Goal: Task Accomplishment & Management: Complete application form

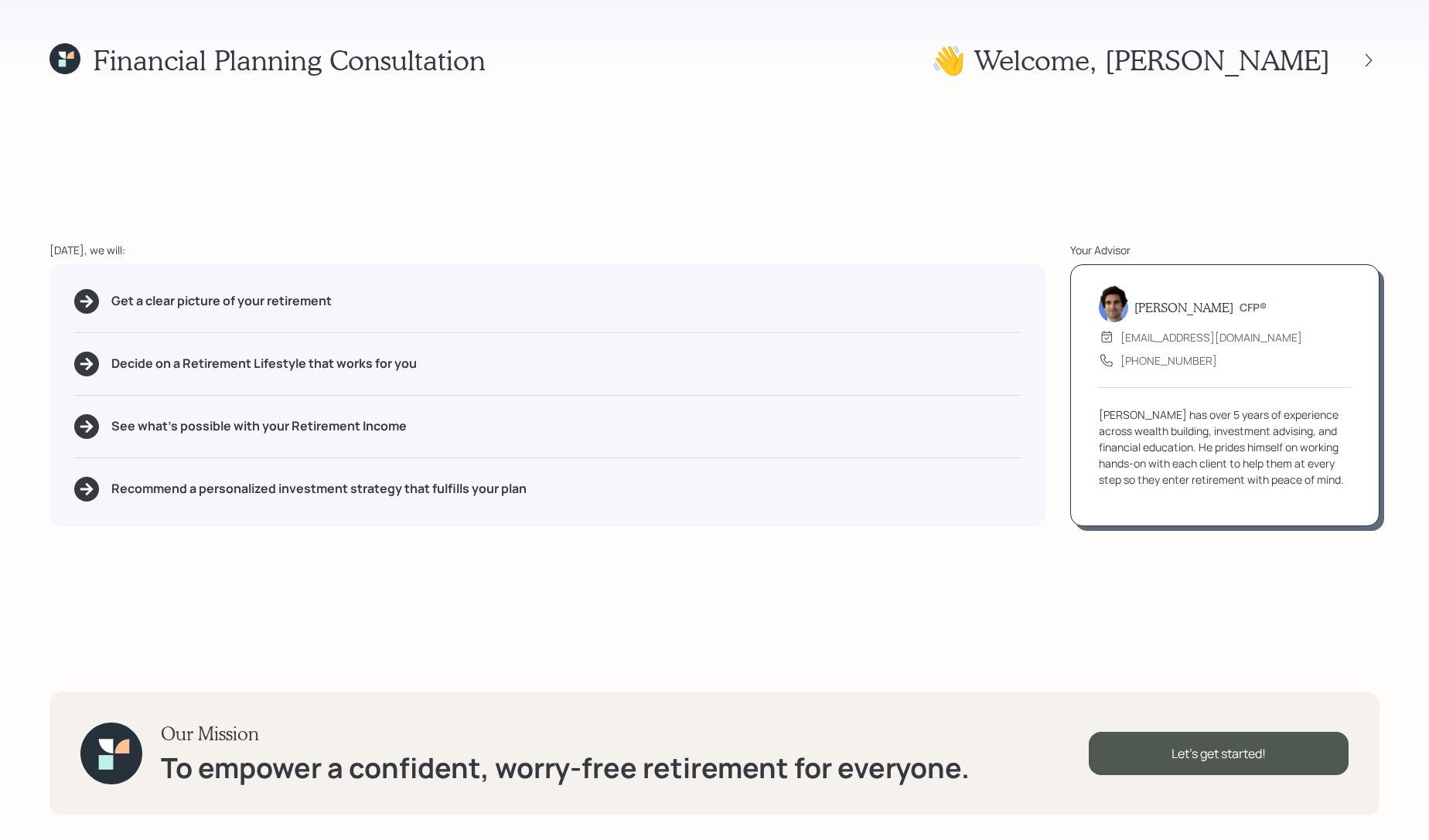
click at [1379, 41] on div "Financial Planning Consultation 👋 Welcome , [PERSON_NAME] [DATE], we will: Get …" at bounding box center [714, 420] width 1429 height 840
click at [1378, 66] on div at bounding box center [1354, 60] width 50 height 22
click at [1372, 65] on icon at bounding box center [1369, 60] width 16 height 16
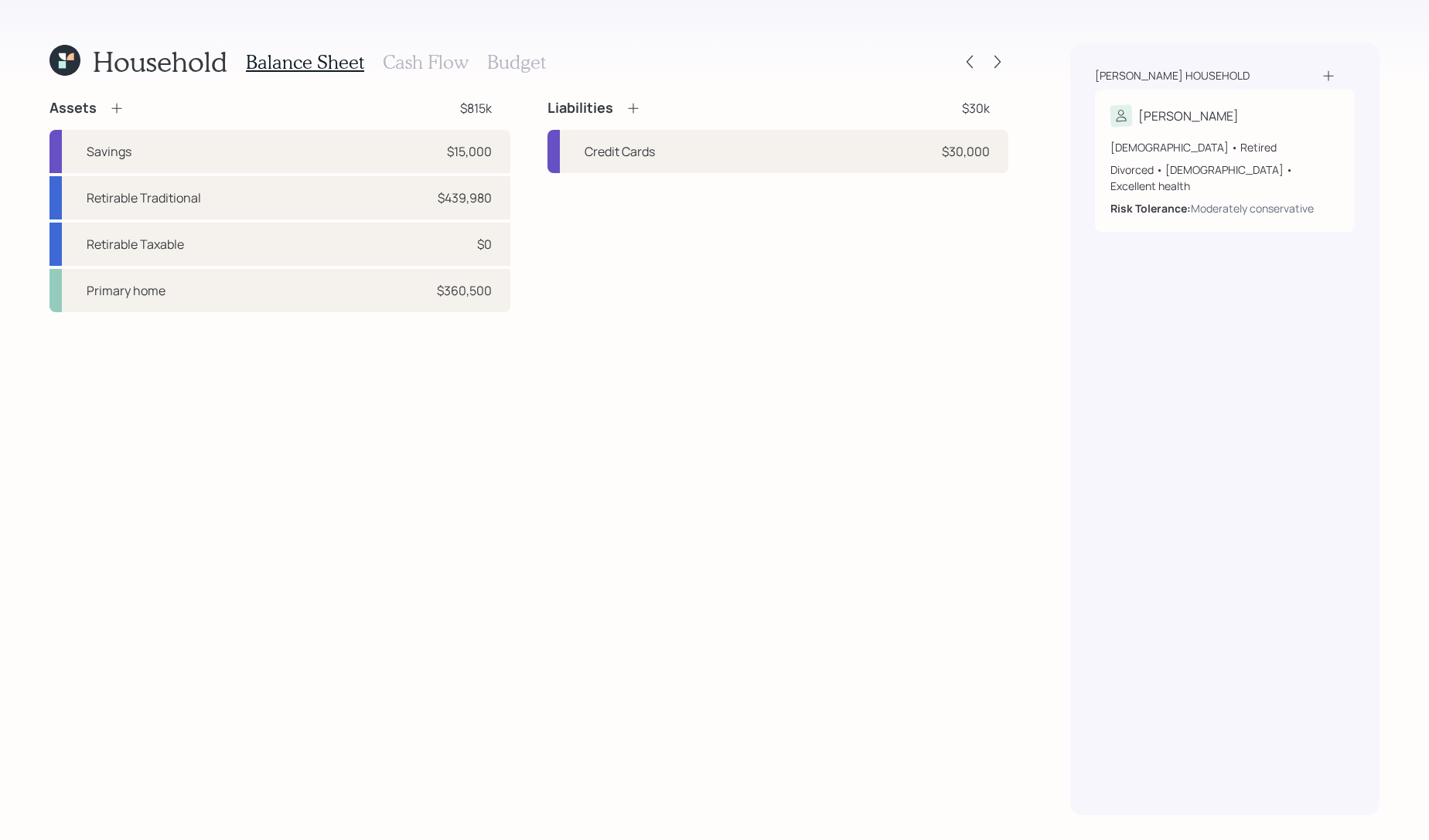
click at [439, 66] on h3 "Cash Flow" at bounding box center [425, 63] width 85 height 23
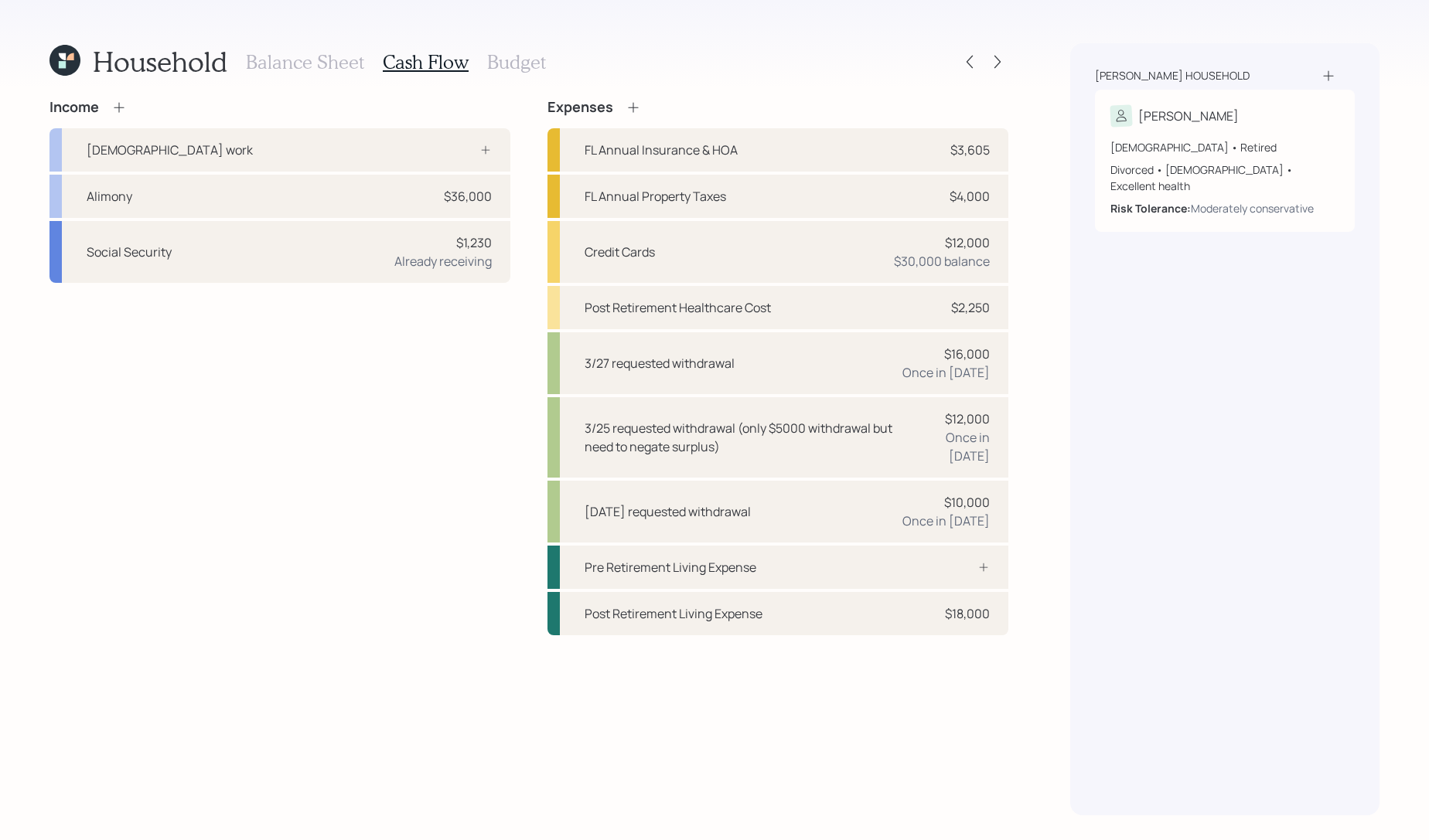
click at [113, 106] on icon at bounding box center [119, 107] width 16 height 16
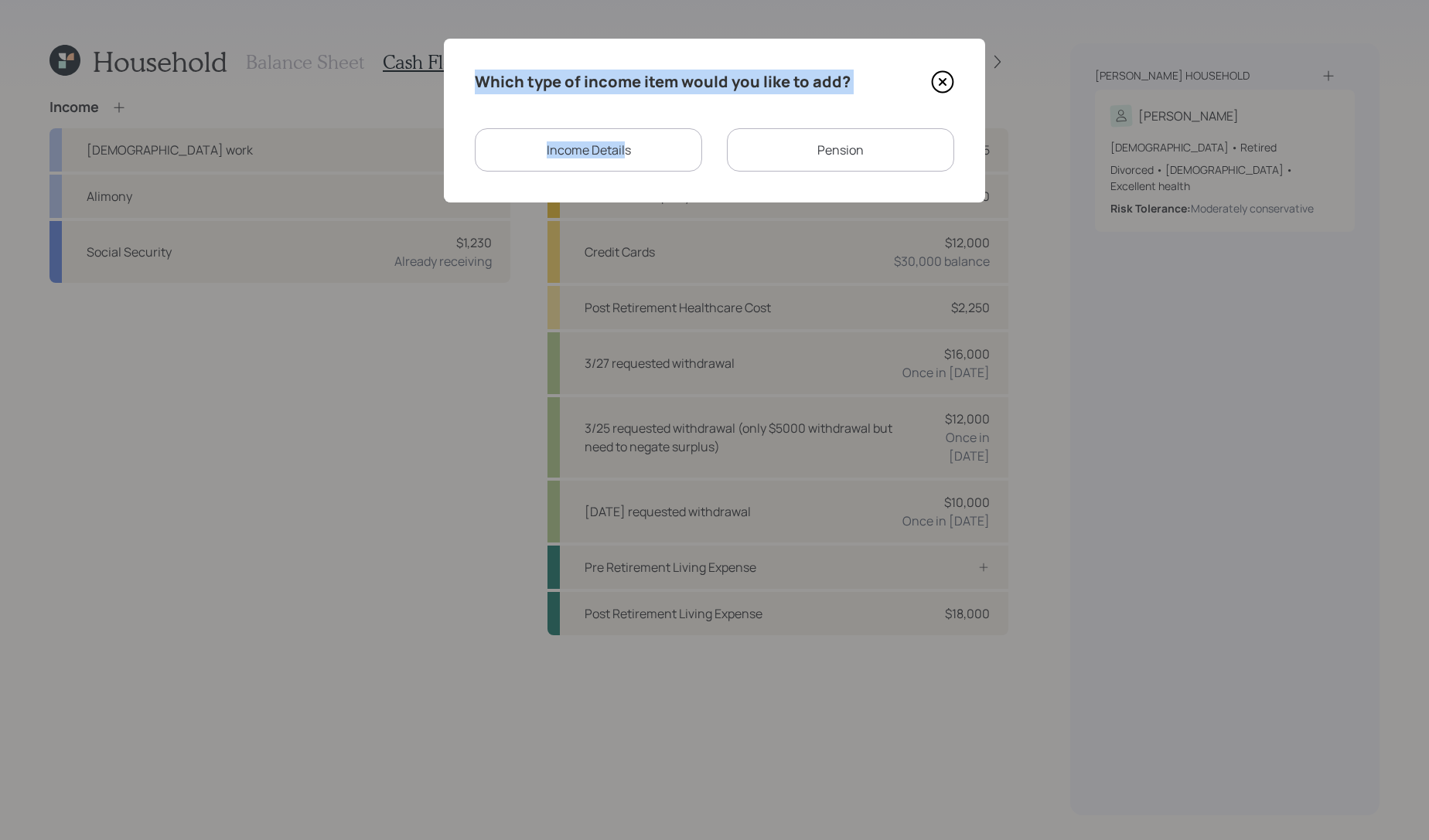
drag, startPoint x: 623, startPoint y: 156, endPoint x: 861, endPoint y: 65, distance: 254.8
click at [861, 65] on div "Which type of income item would you like to add? Income Details Pension" at bounding box center [714, 120] width 541 height 164
click at [947, 85] on icon at bounding box center [942, 82] width 24 height 24
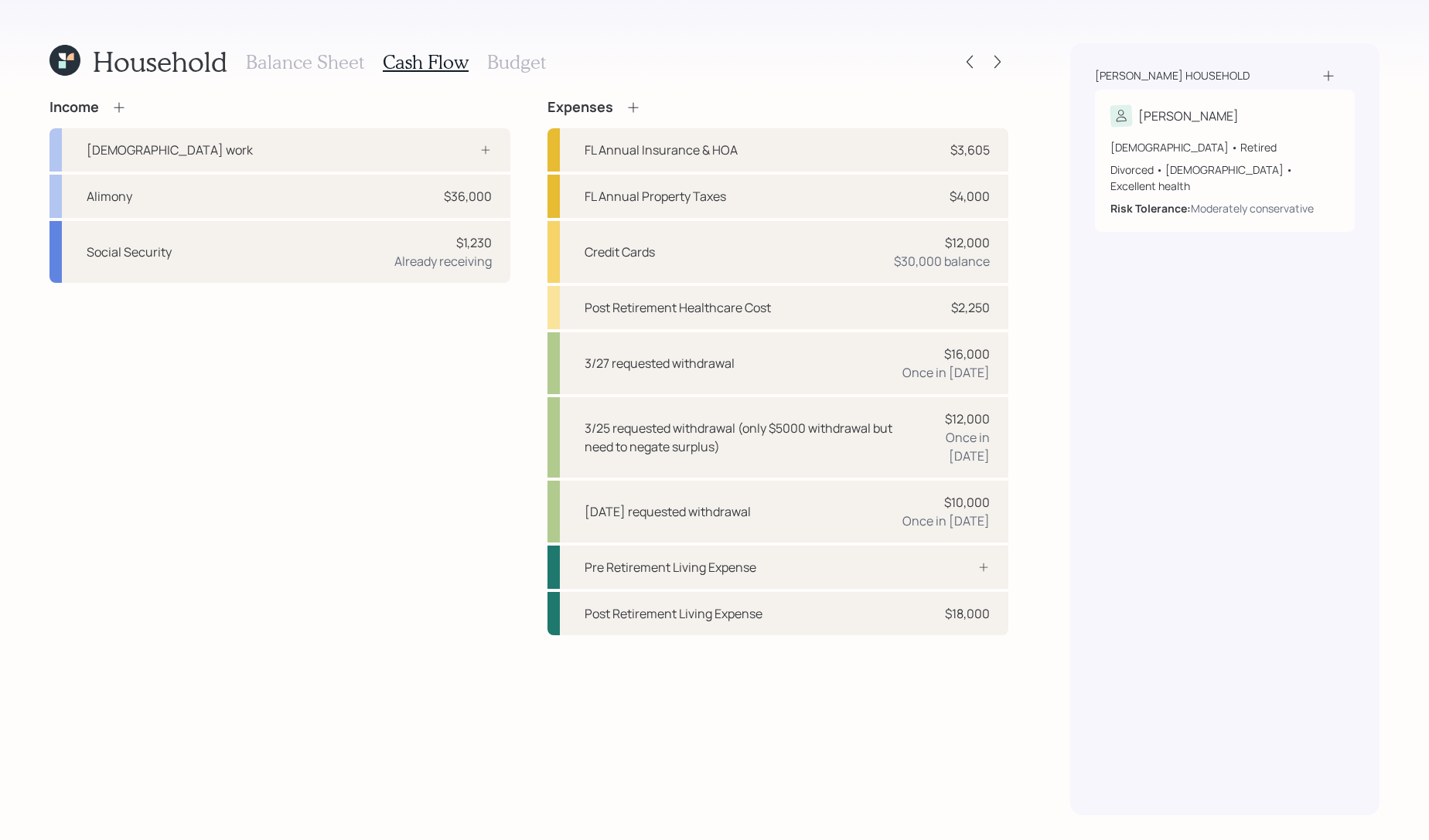
click at [625, 101] on icon at bounding box center [633, 107] width 16 height 16
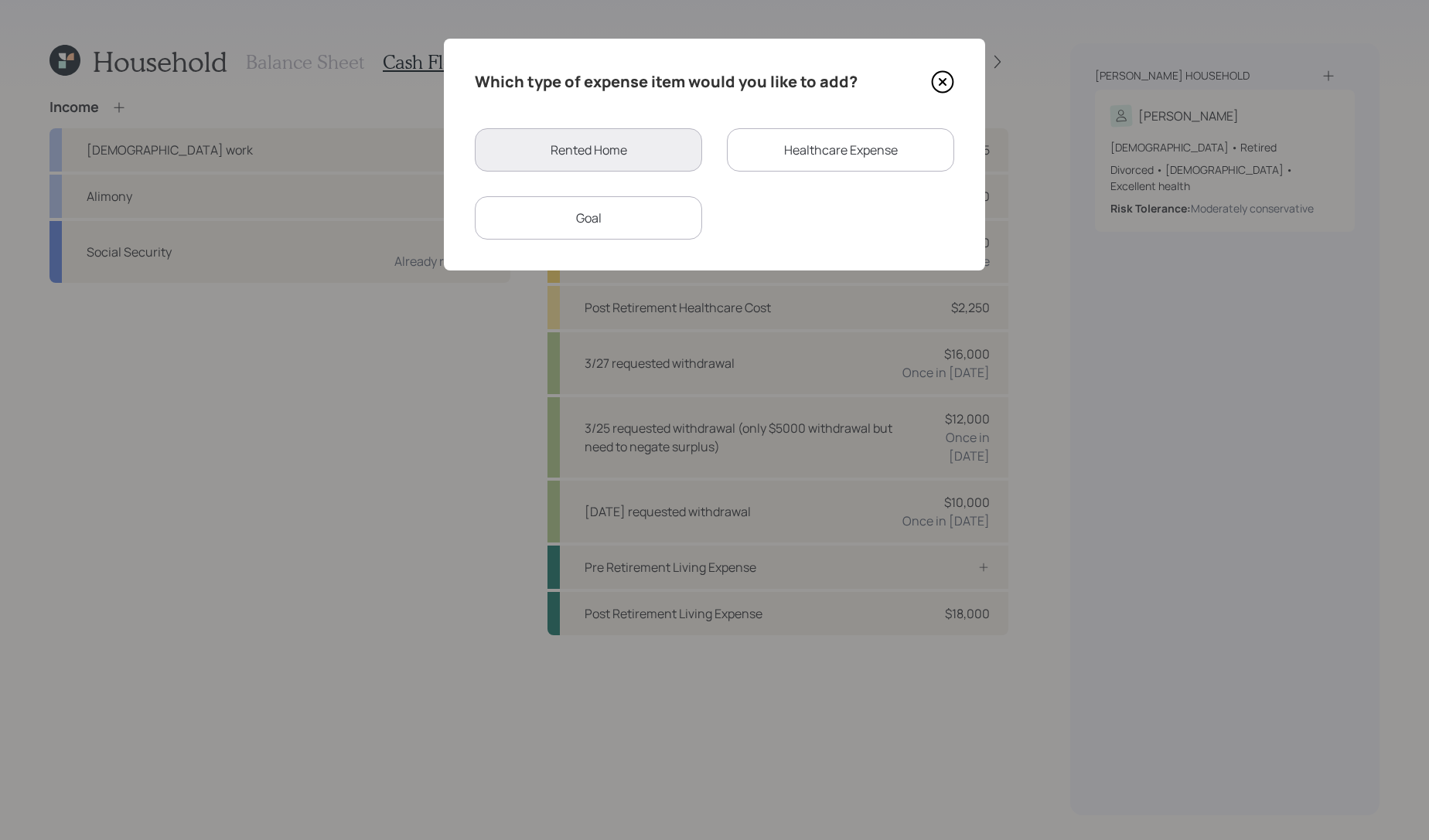
click at [683, 226] on div "Goal" at bounding box center [589, 218] width 228 height 44
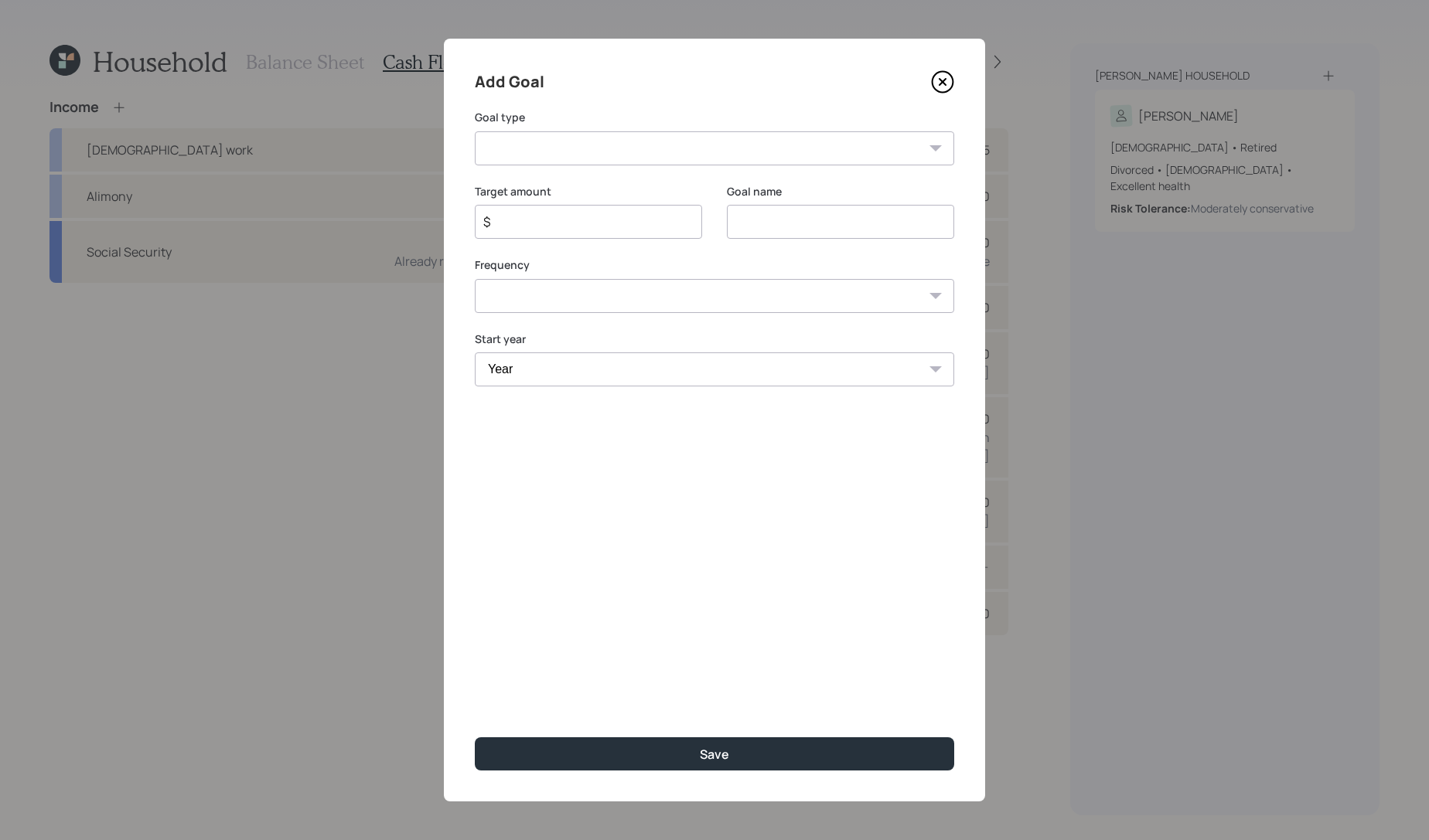
click at [633, 167] on div "Add Goal Goal type Create an emergency fund Donate to charity Purchase a home M…" at bounding box center [714, 419] width 541 height 762
click at [634, 160] on select "Create an emergency fund Donate to charity Purchase a home Make a purchase Supp…" at bounding box center [715, 148] width 480 height 34
select select "other"
click at [475, 132] on select "Create an emergency fund Donate to charity Purchase a home Make a purchase Supp…" at bounding box center [715, 148] width 480 height 34
click at [759, 222] on input "Other" at bounding box center [840, 221] width 228 height 34
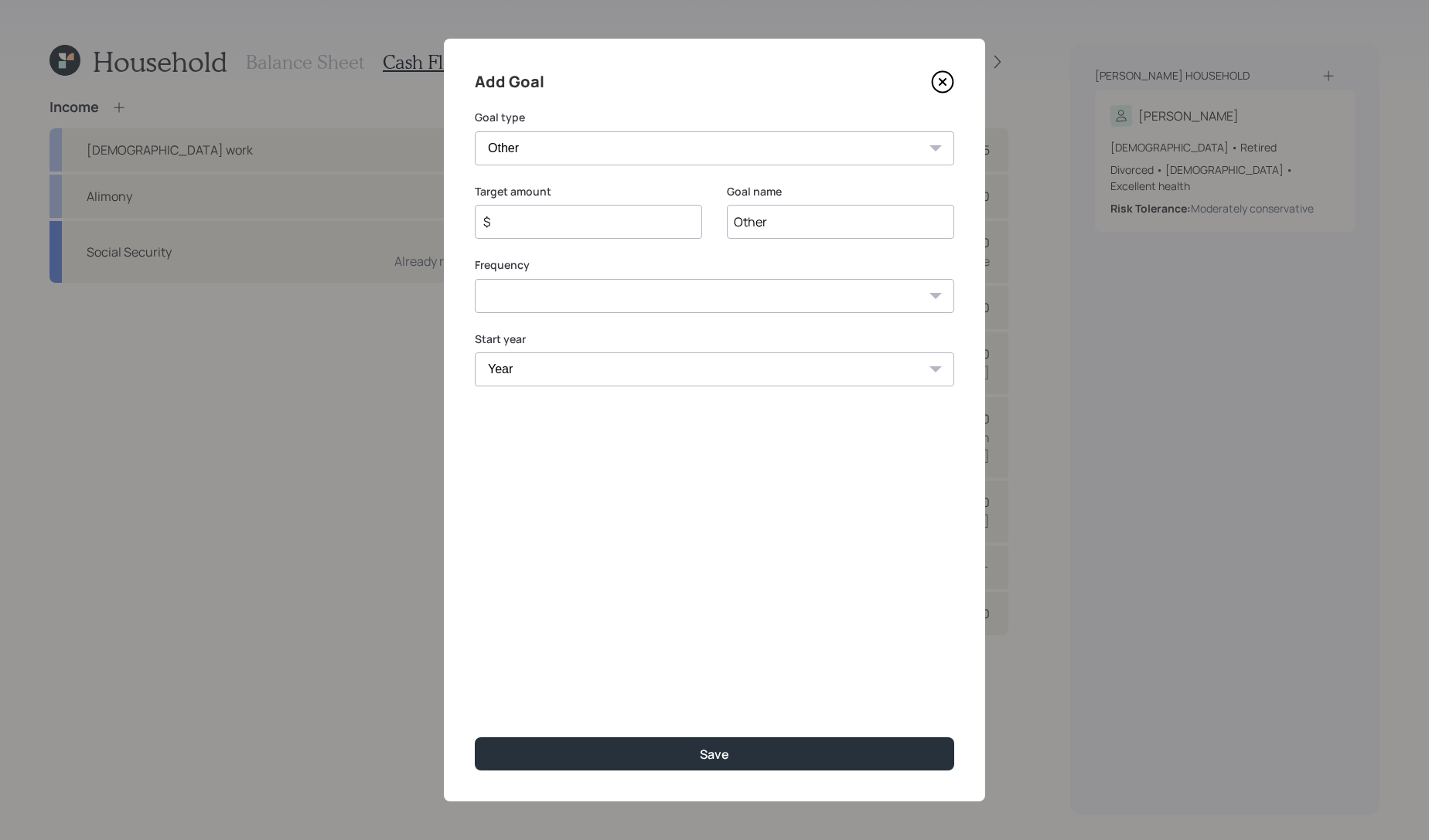
click at [759, 222] on input "Other" at bounding box center [840, 221] width 228 height 34
type input "[DATE] requested withdrawal"
click at [880, 305] on select "One time Every 1 year Every 2 years Every 3 years Every 4 years Every 5 years E…" at bounding box center [715, 295] width 480 height 34
select select "0"
click at [475, 279] on select "One time Every 1 year Every 2 years Every 3 years Every 4 years Every 5 years E…" at bounding box center [715, 295] width 480 height 34
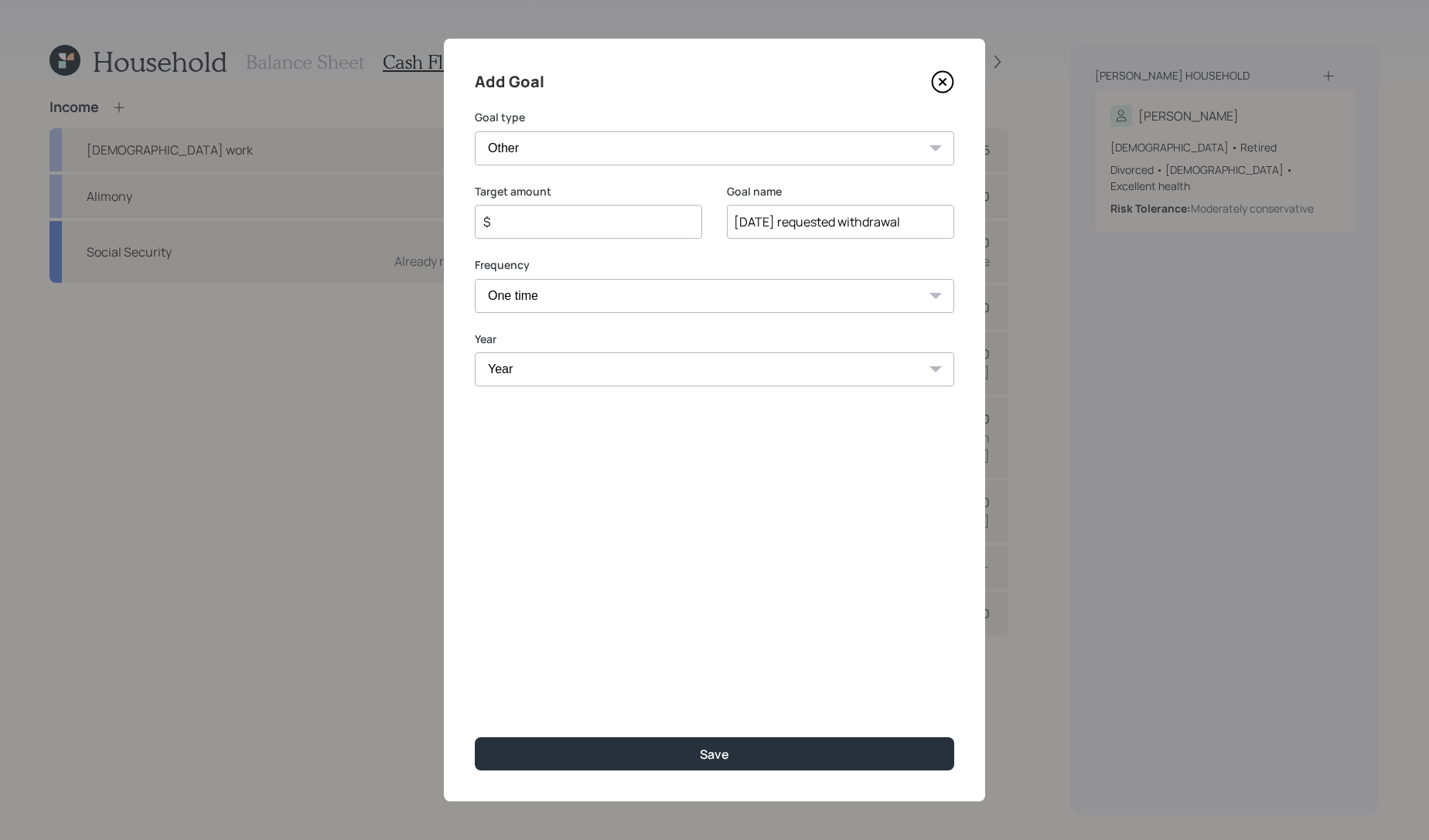
click at [874, 379] on select "Year [DATE] 2026 2027 2028 2029 2030 2031 2032 2033 2034 2035 2036 2037 2038 20…" at bounding box center [715, 369] width 480 height 34
select select "2025"
click at [475, 352] on select "Year [DATE] 2026 2027 2028 2029 2030 2031 2032 2033 2034 2035 2036 2037 2038 20…" at bounding box center [715, 369] width 480 height 34
click at [560, 215] on input "$" at bounding box center [582, 221] width 201 height 18
click at [475, 737] on button "Save" at bounding box center [715, 754] width 480 height 33
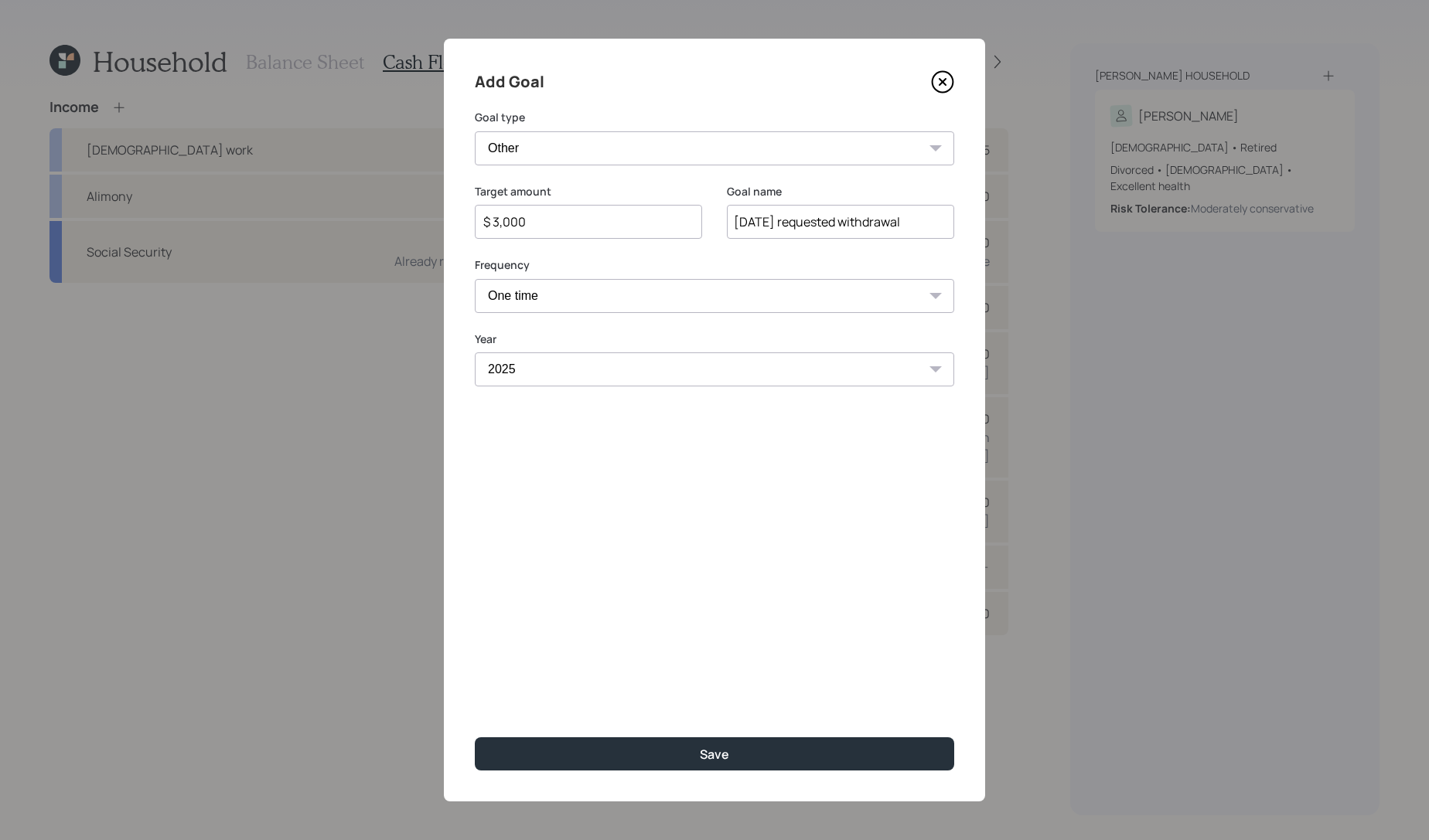
type input "$"
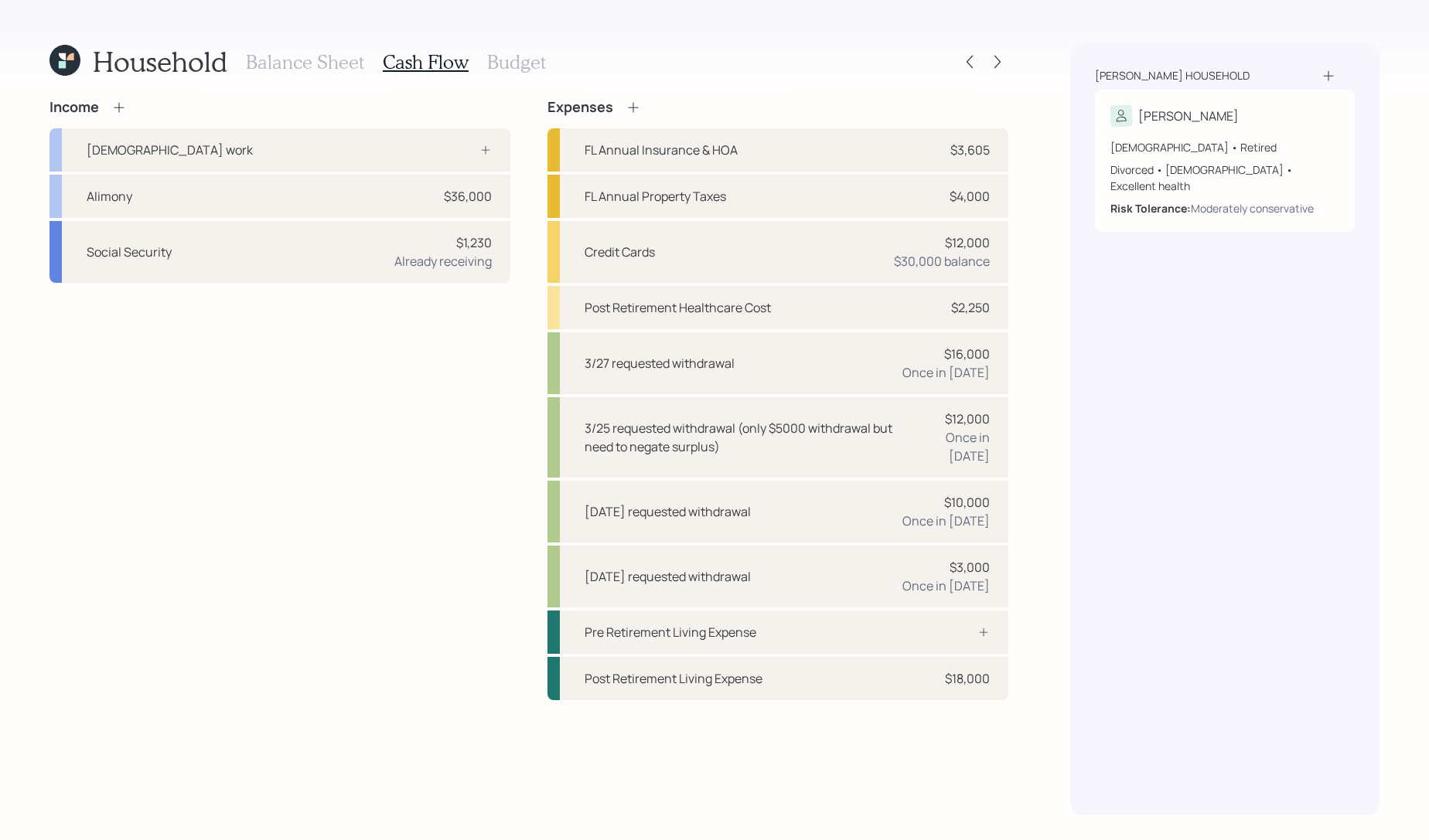
click at [71, 69] on icon at bounding box center [65, 59] width 31 height 30
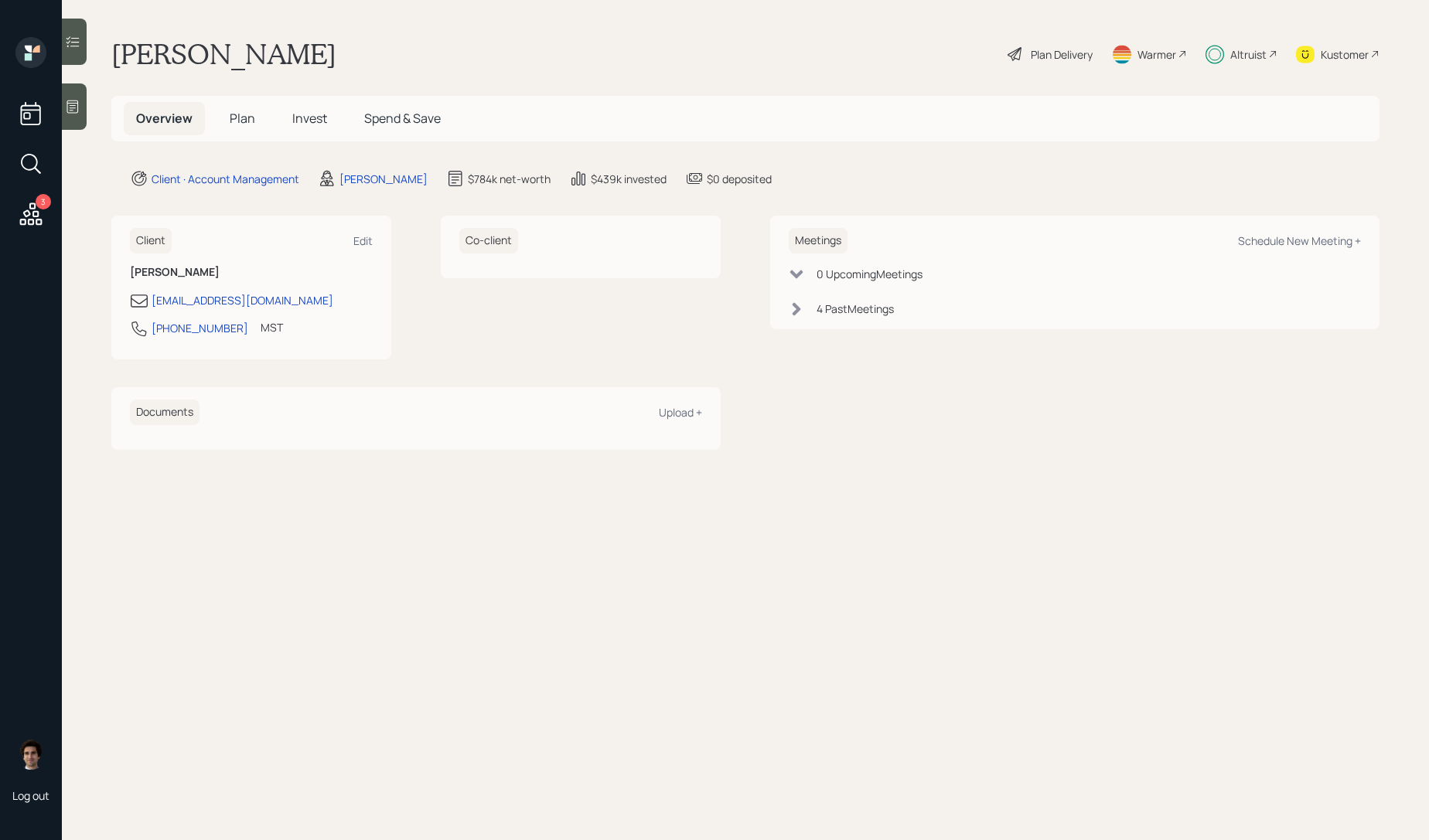
click at [1327, 52] on div "Kustomer" at bounding box center [1344, 54] width 48 height 17
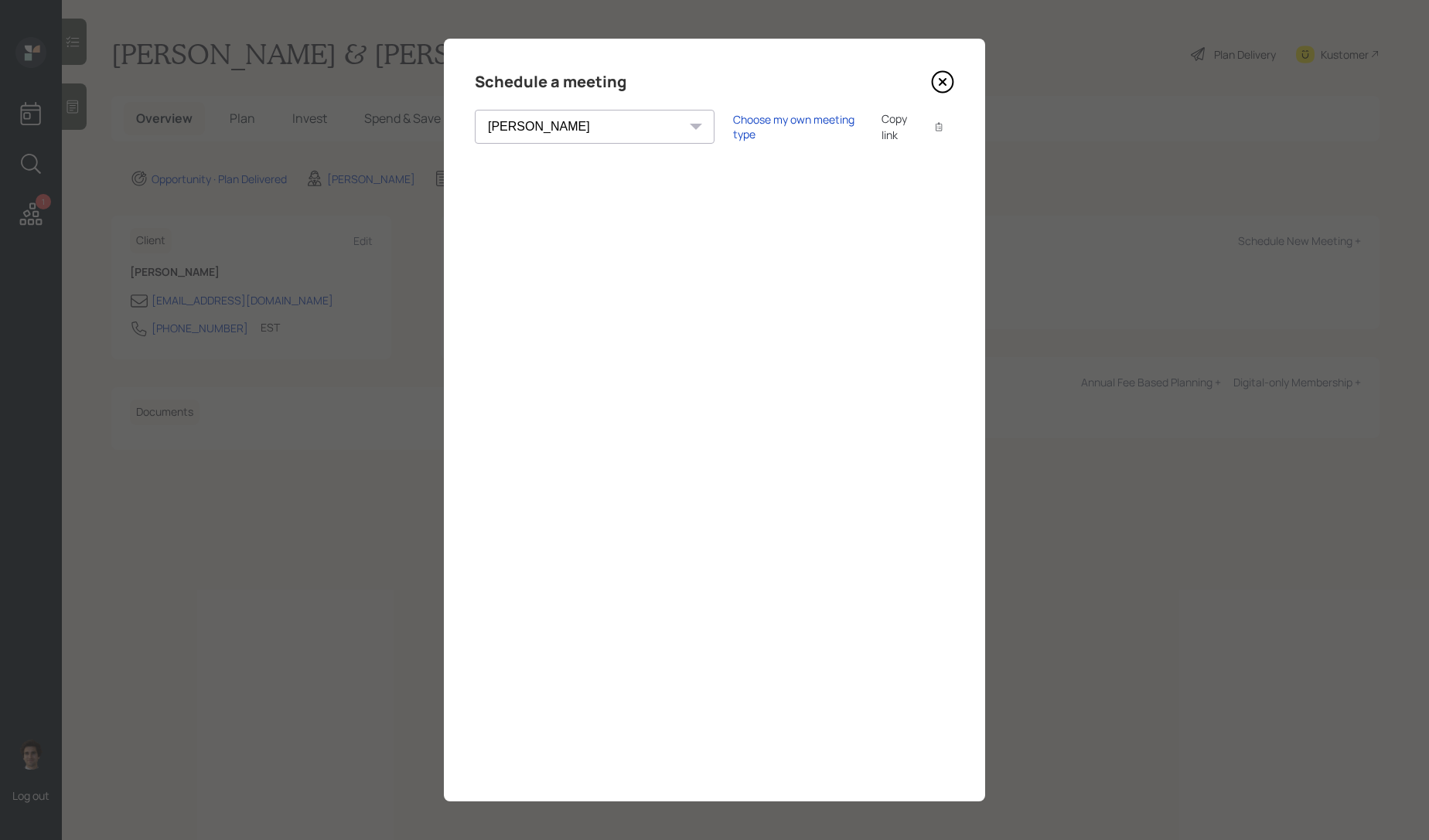
select select "59554aeb-d739-4552-90b9-0d27d70b4bf7"
